Goal: Task Accomplishment & Management: Manage account settings

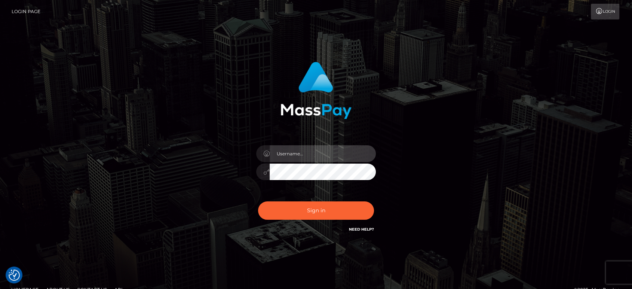
click at [337, 152] on input "text" at bounding box center [323, 153] width 106 height 17
paste input "Glenn.B2"
type input "Glenn.B2"
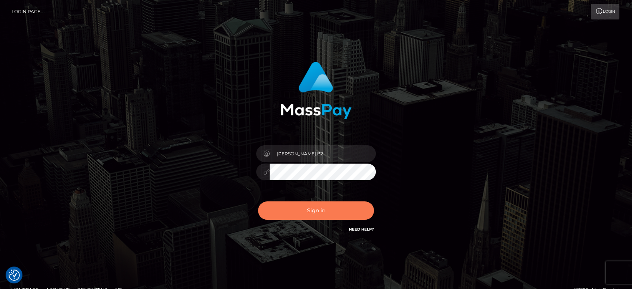
click at [332, 211] on button "Sign in" at bounding box center [316, 210] width 116 height 18
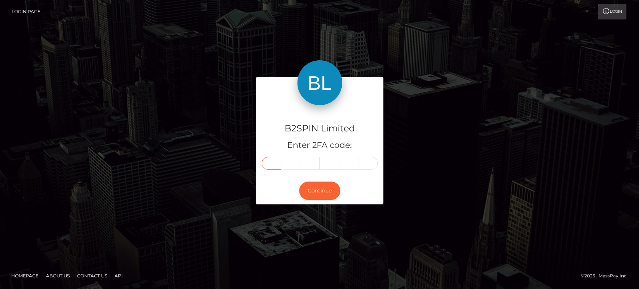
click at [273, 161] on input "text" at bounding box center [270, 163] width 19 height 13
paste input "3"
type input "3"
type input "4"
type input "2"
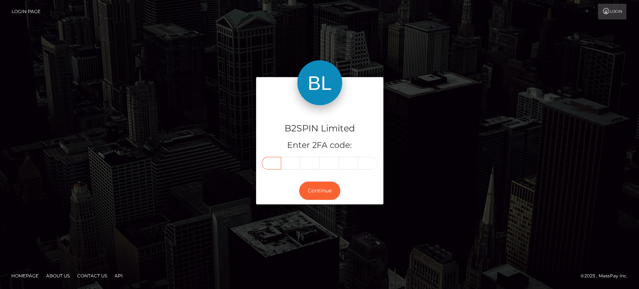
type input "1"
type input "2"
type input "4"
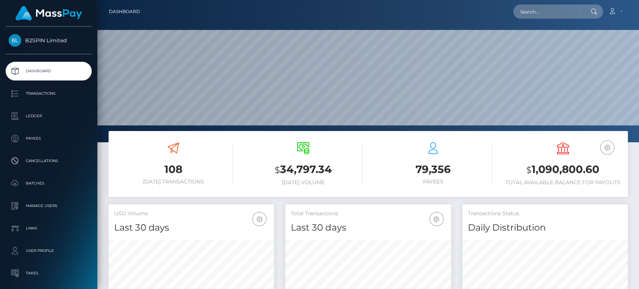
scroll to position [132, 165]
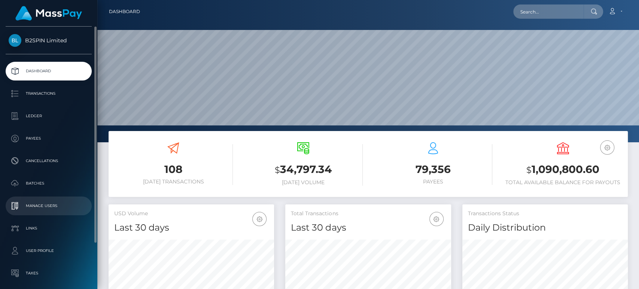
click at [60, 206] on p "Manage Users" at bounding box center [49, 205] width 80 height 11
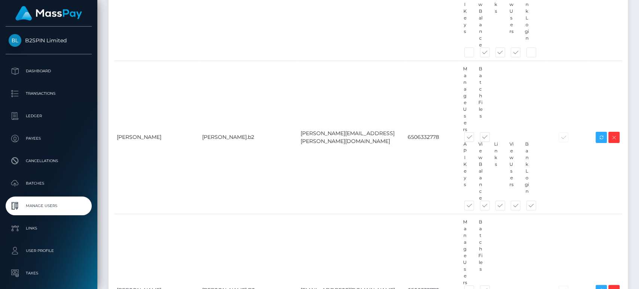
scroll to position [6832, 0]
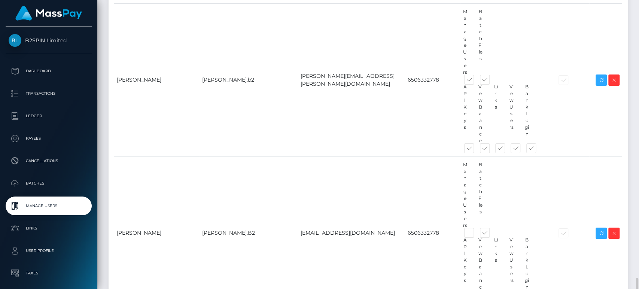
drag, startPoint x: 216, startPoint y: 154, endPoint x: 177, endPoint y: 152, distance: 39.0
copy td "[PERSON_NAME].B2Spin"
